Goal: Information Seeking & Learning: Learn about a topic

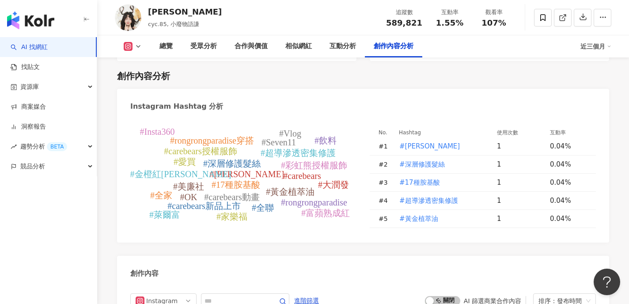
scroll to position [2612, 0]
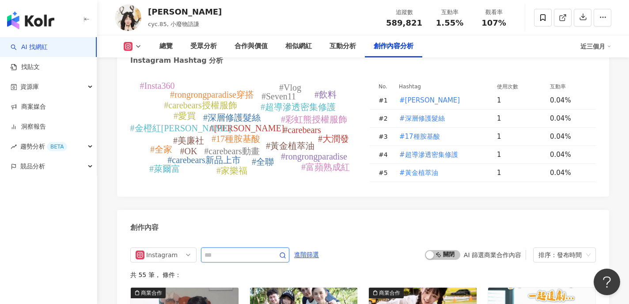
click at [239, 249] on input "text" at bounding box center [235, 254] width 62 height 11
type input "**"
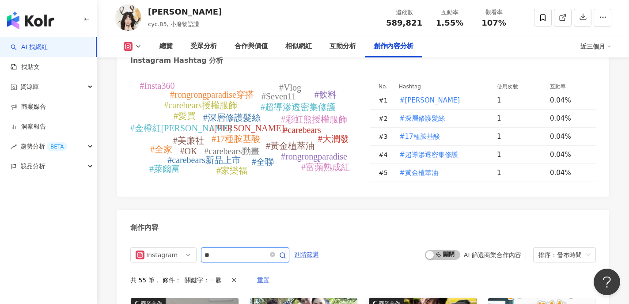
scroll to position [2732, 0]
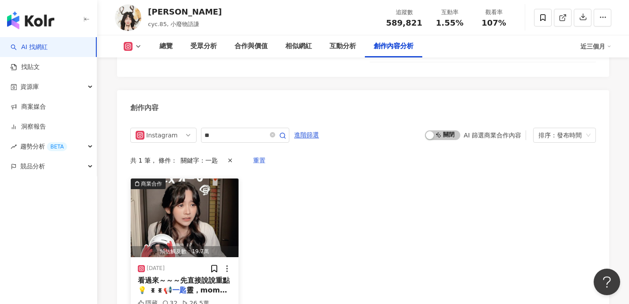
click at [184, 181] on img "button" at bounding box center [185, 217] width 108 height 79
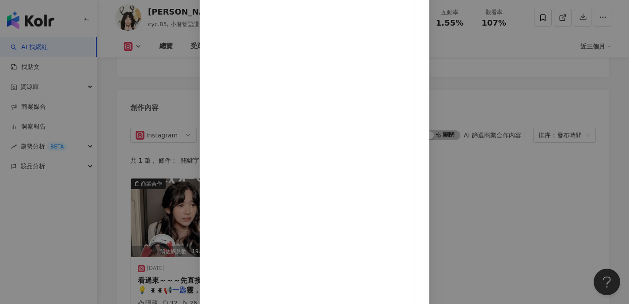
scroll to position [82, 0]
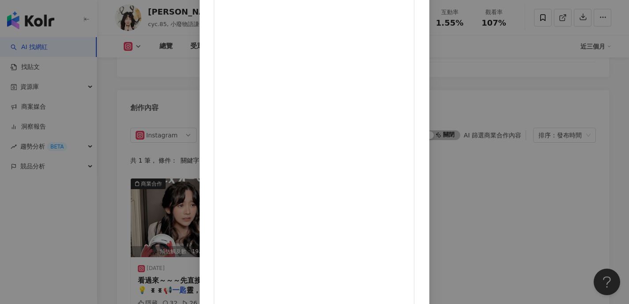
click at [556, 147] on div "[PERSON_NAME][DATE] 隱藏 32 26.5萬 查看原始貼文" at bounding box center [314, 152] width 629 height 304
